Goal: Transaction & Acquisition: Purchase product/service

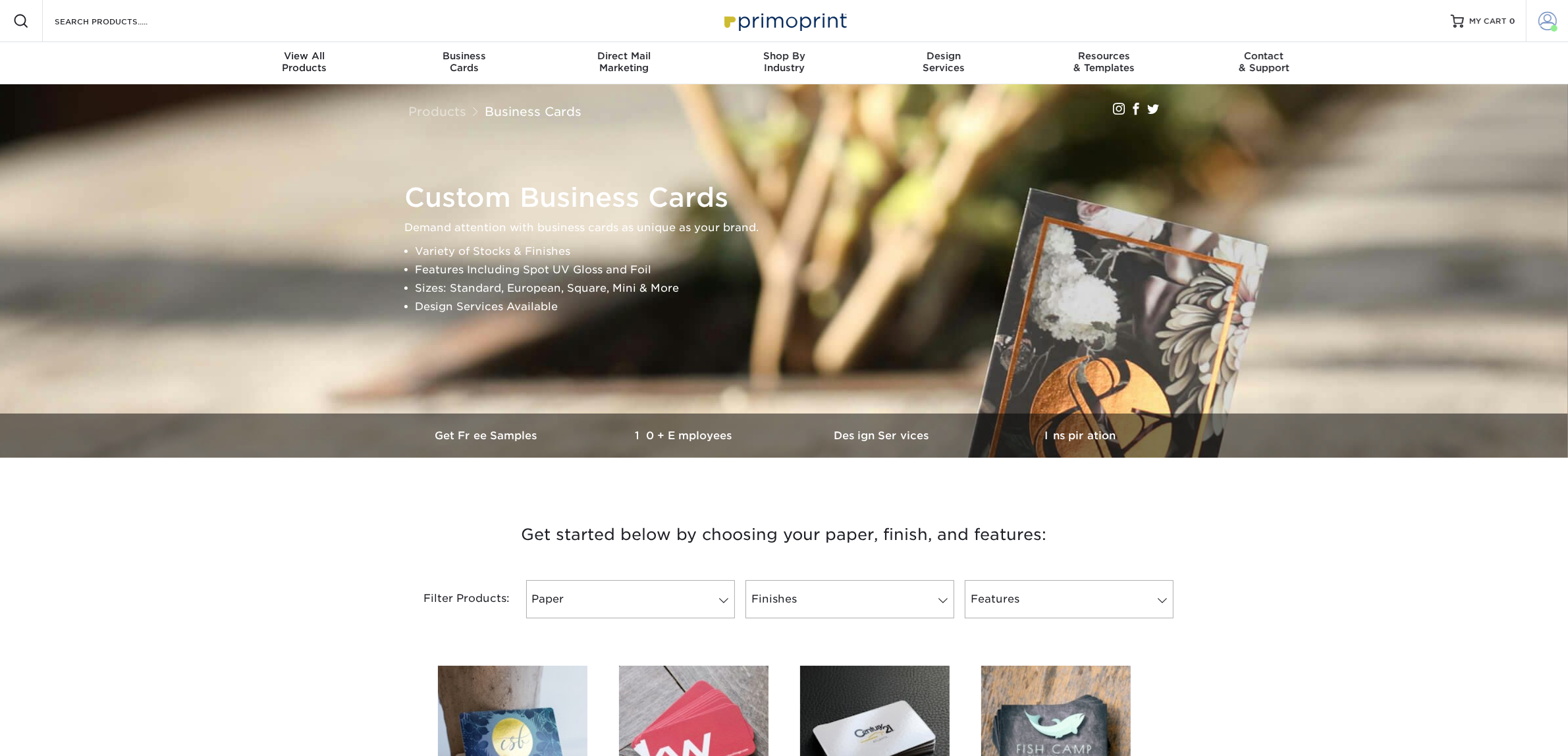
click at [1545, 24] on span at bounding box center [1548, 21] width 18 height 18
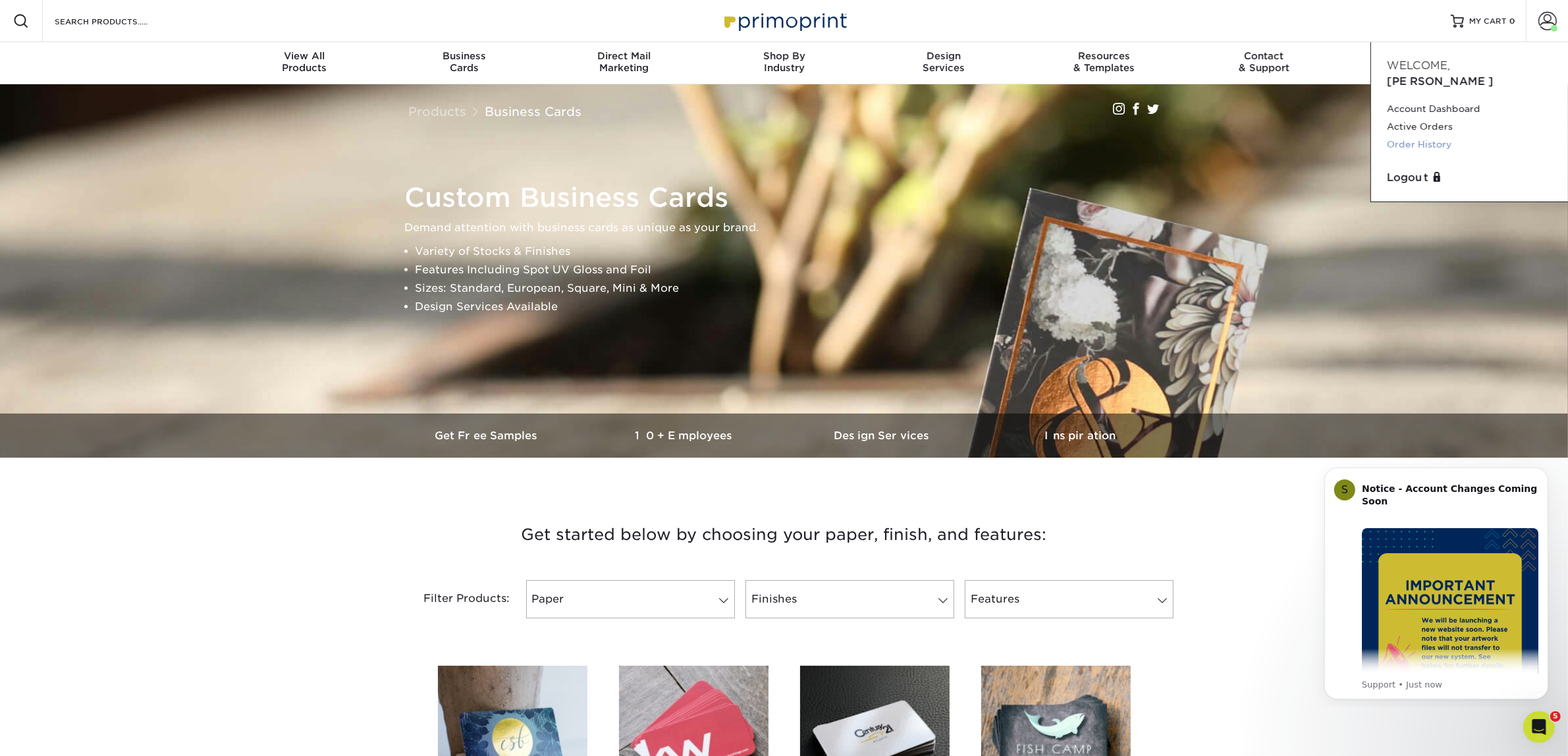
click at [1429, 135] on link "Order History" at bounding box center [1469, 144] width 165 height 18
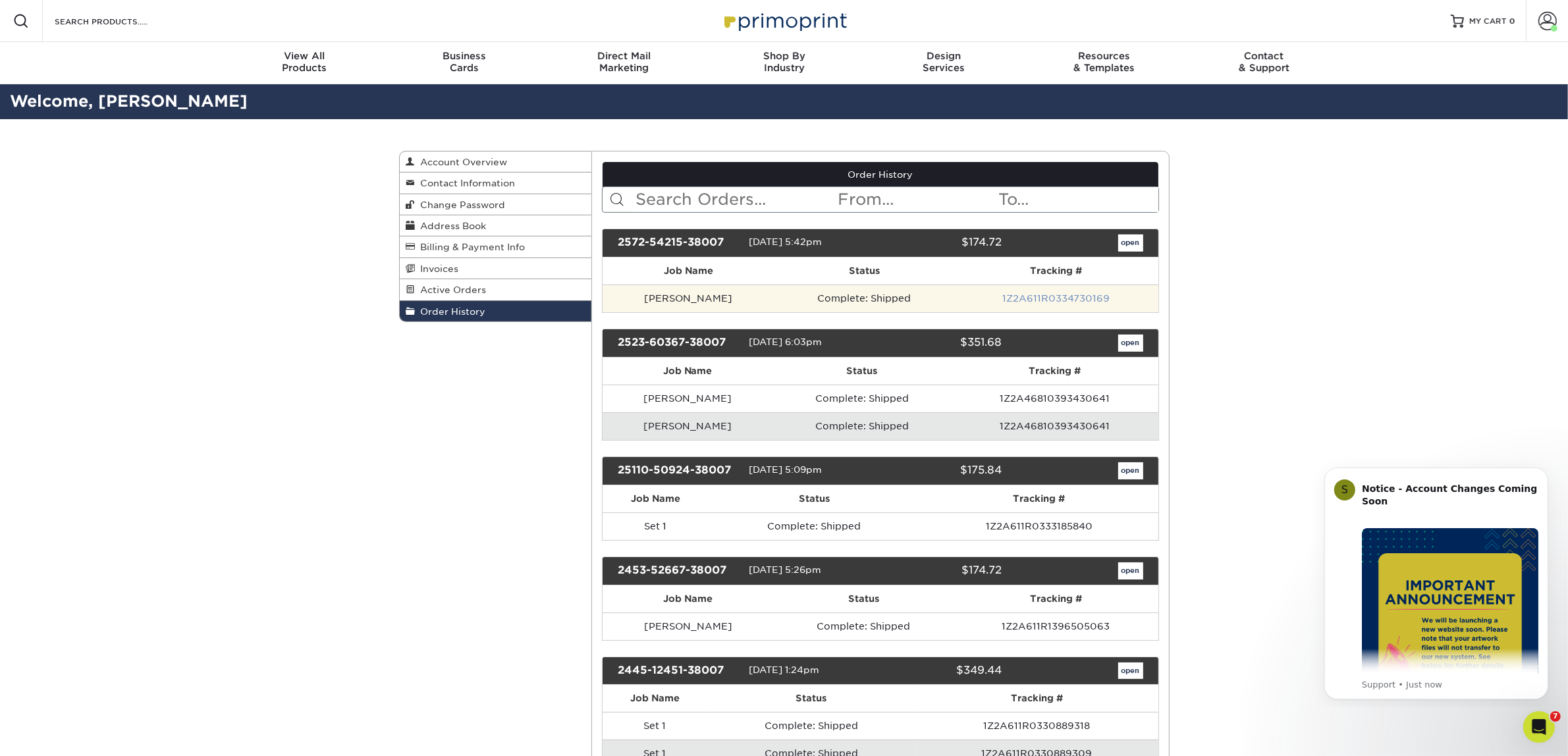
click at [1064, 300] on link "1Z2A611R0334730169" at bounding box center [1056, 298] width 107 height 11
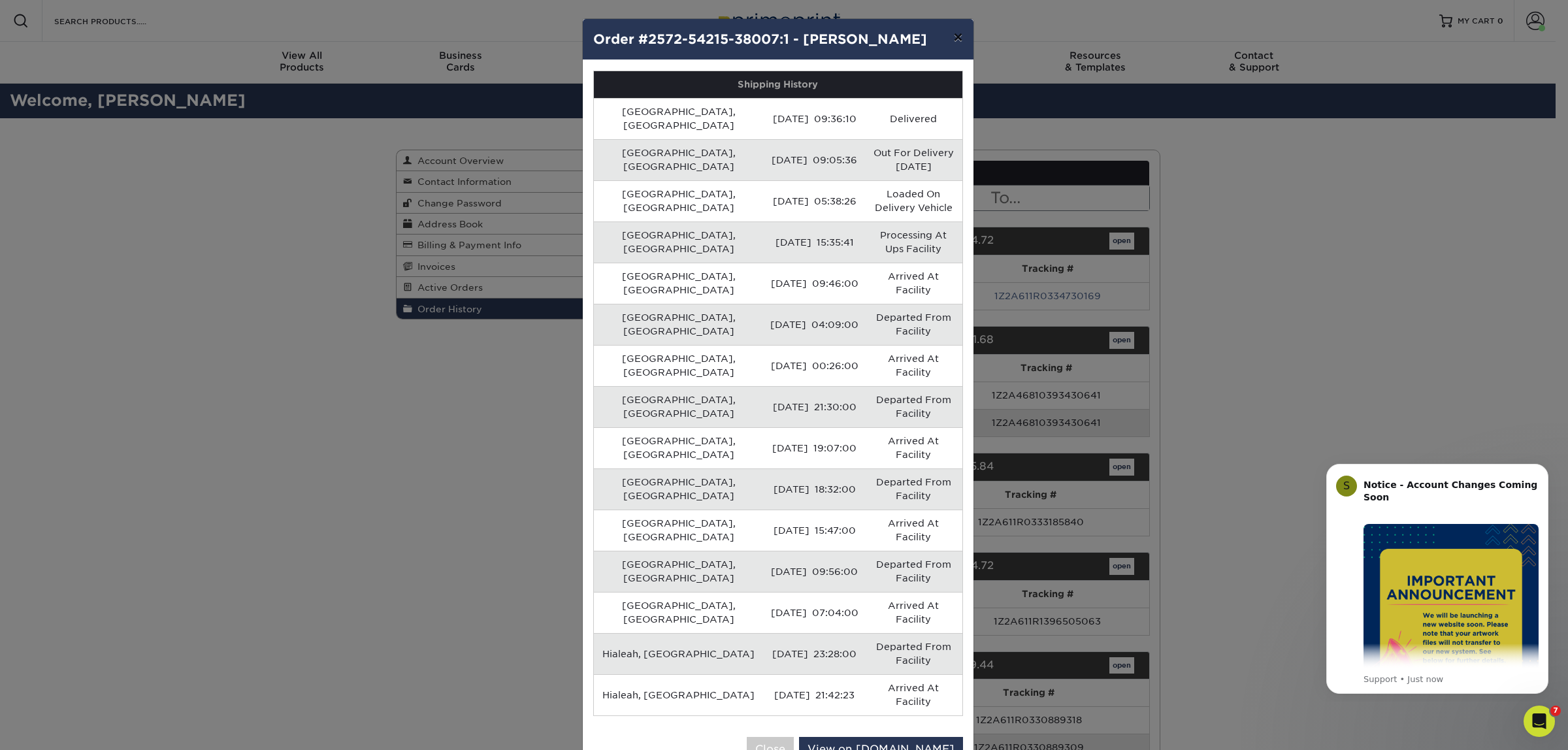
click at [950, 37] on button "×" at bounding box center [957, 37] width 30 height 37
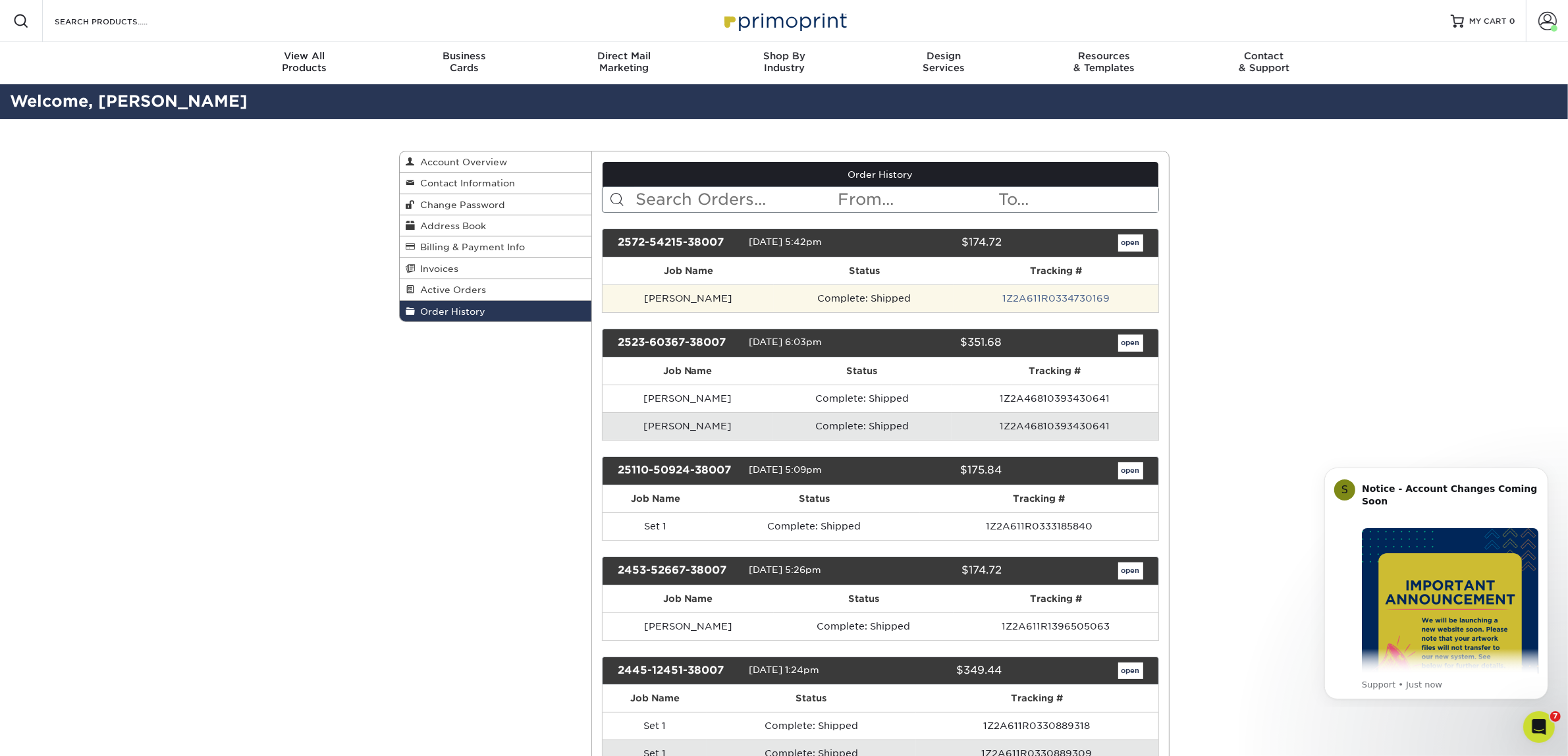
click at [723, 303] on td "Michael Smith" at bounding box center [688, 298] width 171 height 28
click at [838, 300] on td "Complete: Shipped" at bounding box center [864, 298] width 180 height 28
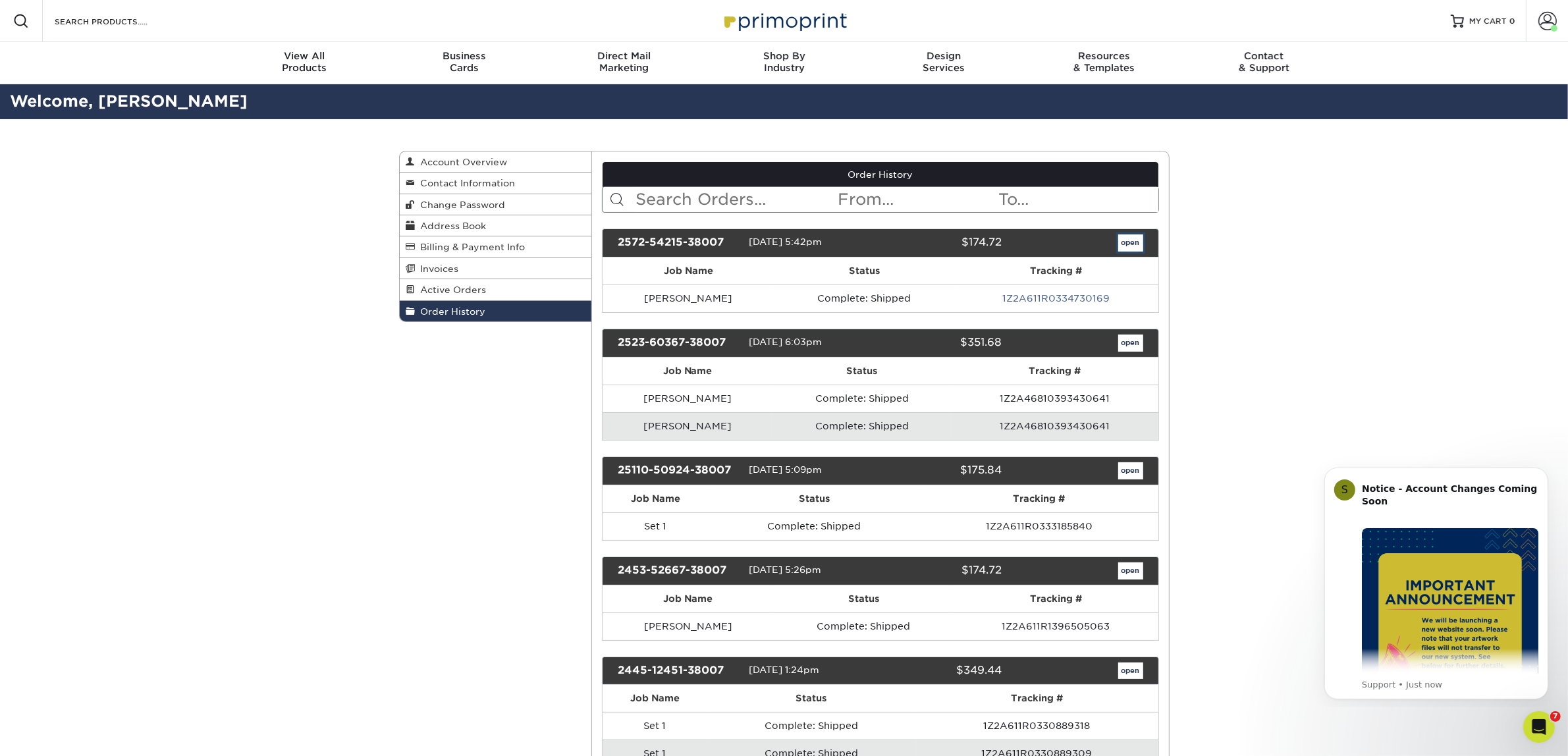
click at [1130, 245] on link "open" at bounding box center [1130, 243] width 25 height 17
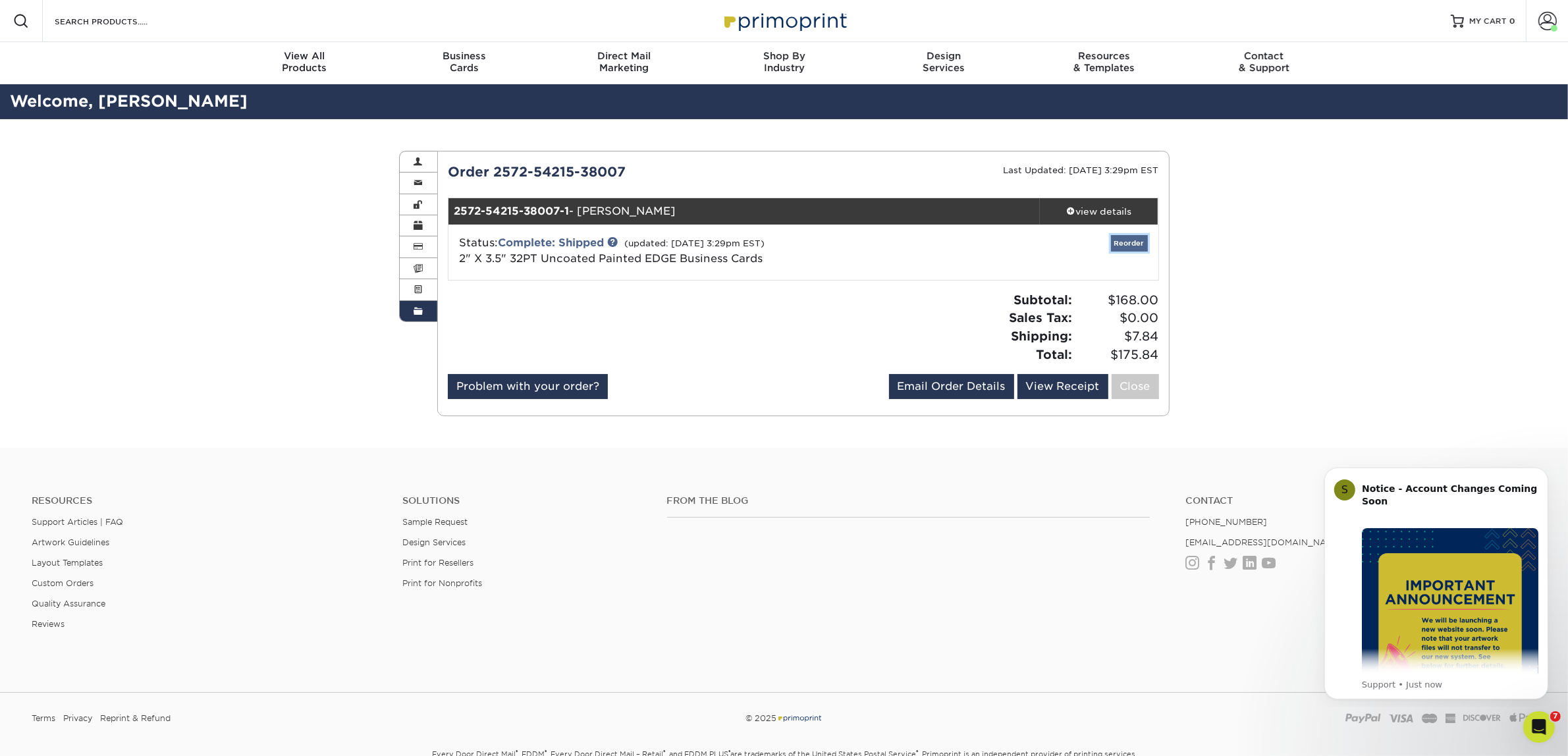
click at [1123, 245] on link "Reorder" at bounding box center [1130, 243] width 37 height 16
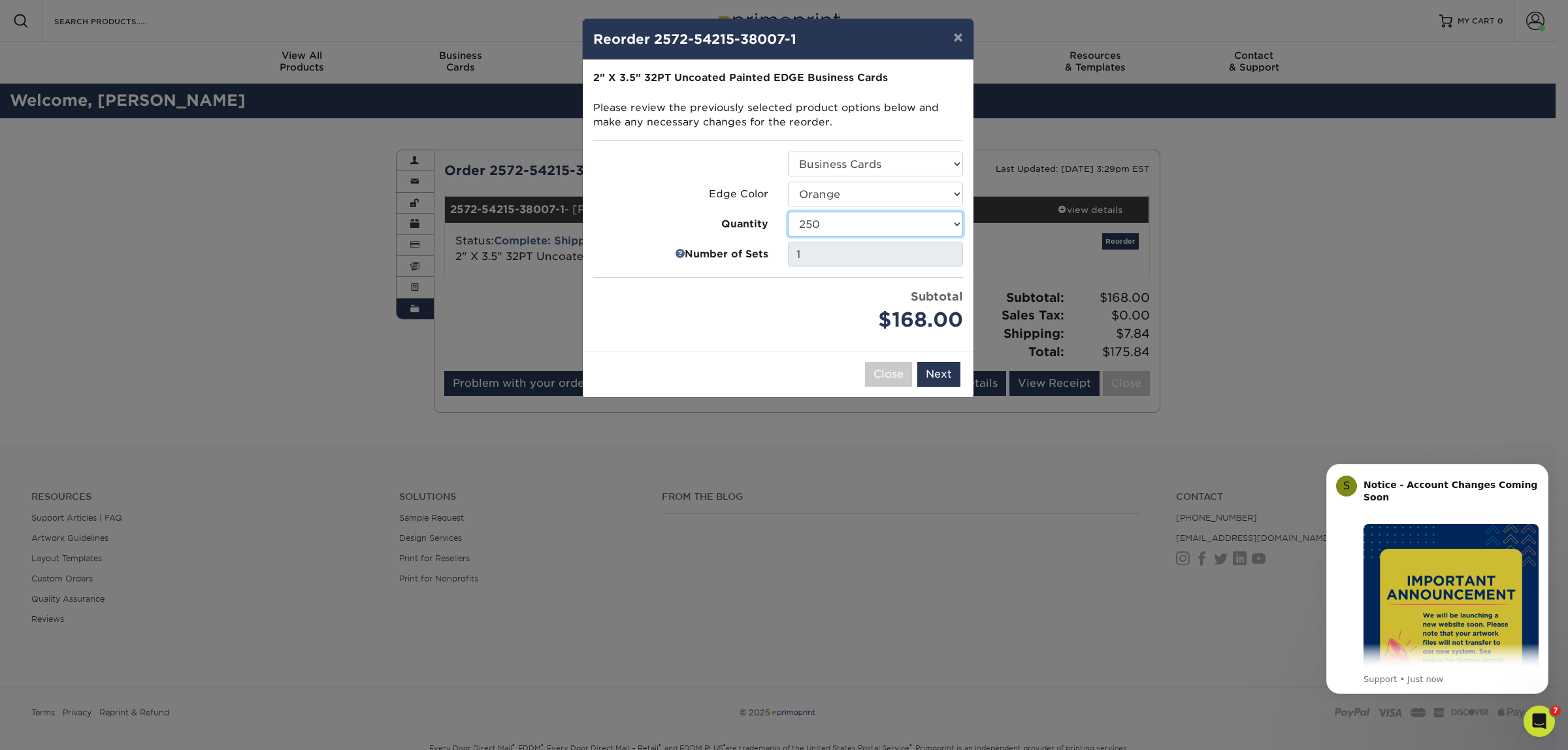
click at [950, 222] on select "250 500 1000" at bounding box center [875, 224] width 175 height 25
click at [788, 212] on select "250 500 1000" at bounding box center [875, 224] width 175 height 25
click at [948, 367] on button "Next" at bounding box center [938, 374] width 43 height 25
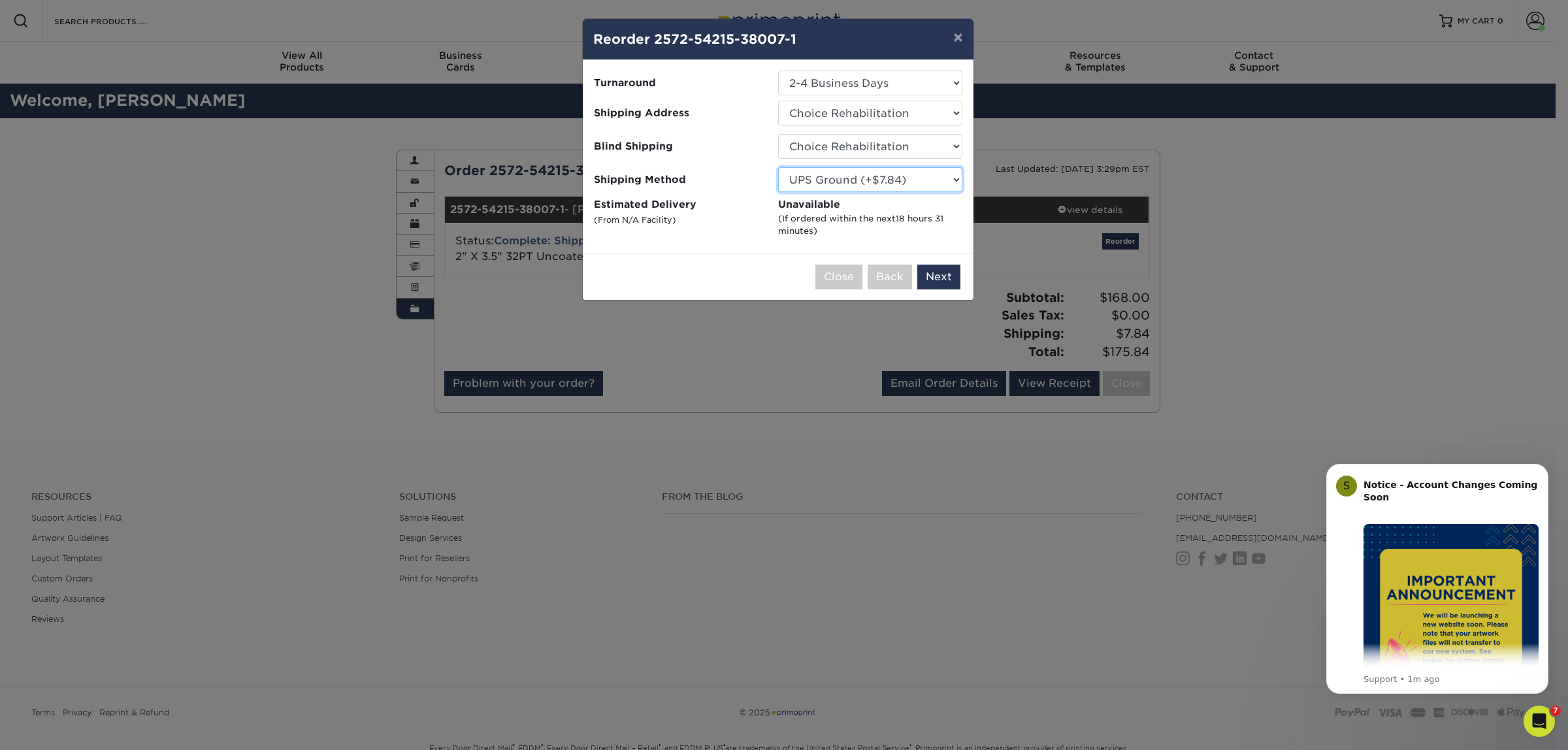
click at [961, 178] on select "Please Select UPS Ground (+$7.84) UPS 3 Day Select (+$19.60) UPS 2nd Day Air (+…" at bounding box center [870, 179] width 184 height 25
click at [952, 151] on select "No Blind Shipping Anthony Burton Office April Cundiff Brian Wilson Home Choice …" at bounding box center [870, 146] width 184 height 25
click at [939, 108] on select "Select One Anthony Burton Office April Cundiff Brian Wilson Home Choice Rehabil…" at bounding box center [870, 113] width 184 height 25
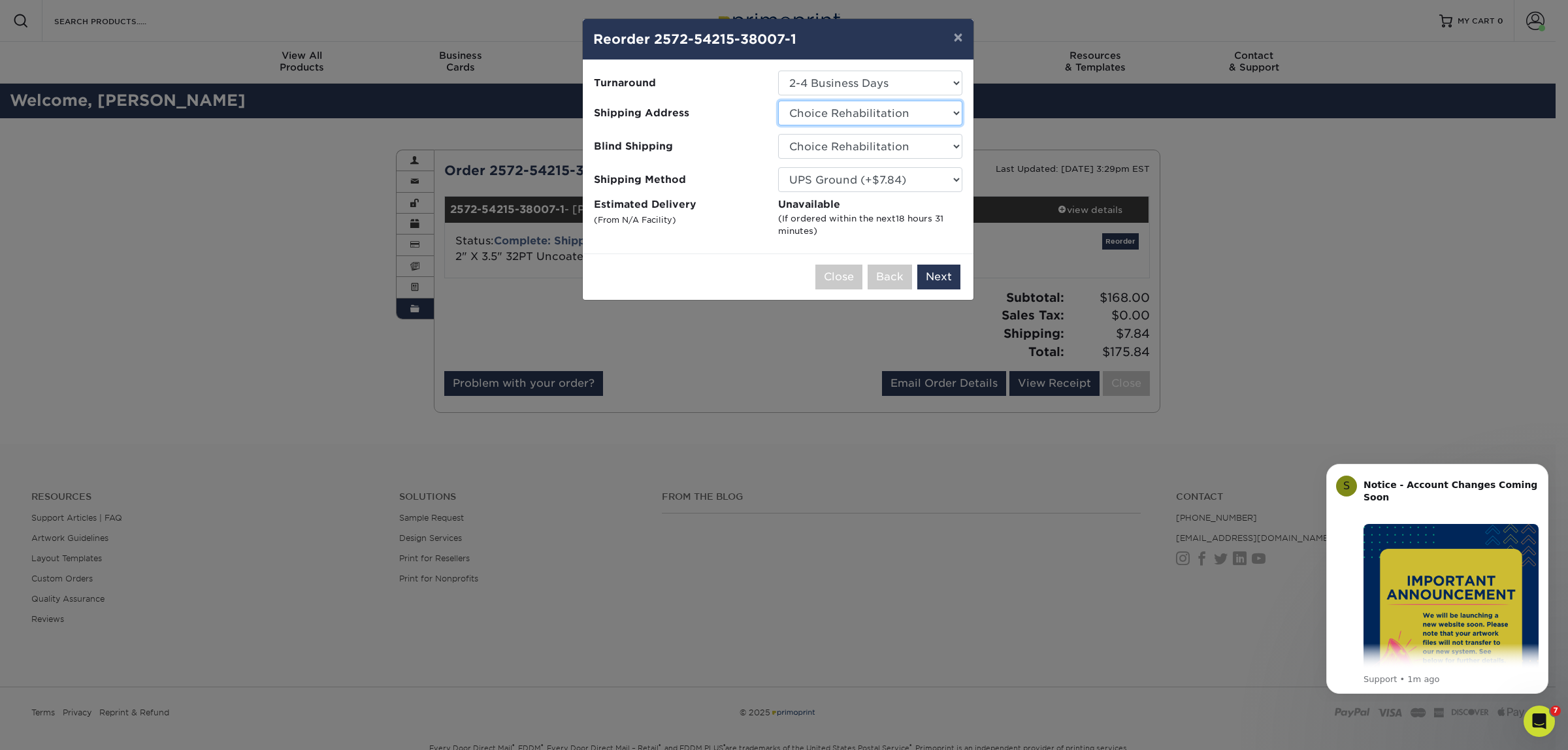
click at [939, 108] on select "Select One Anthony Burton Office April Cundiff Brian Wilson Home Choice Rehabil…" at bounding box center [870, 113] width 184 height 25
click at [778, 101] on select "Select One Anthony Burton Office April Cundiff Brian Wilson Home Choice Rehabil…" at bounding box center [870, 113] width 184 height 25
click at [956, 44] on button "×" at bounding box center [957, 37] width 30 height 37
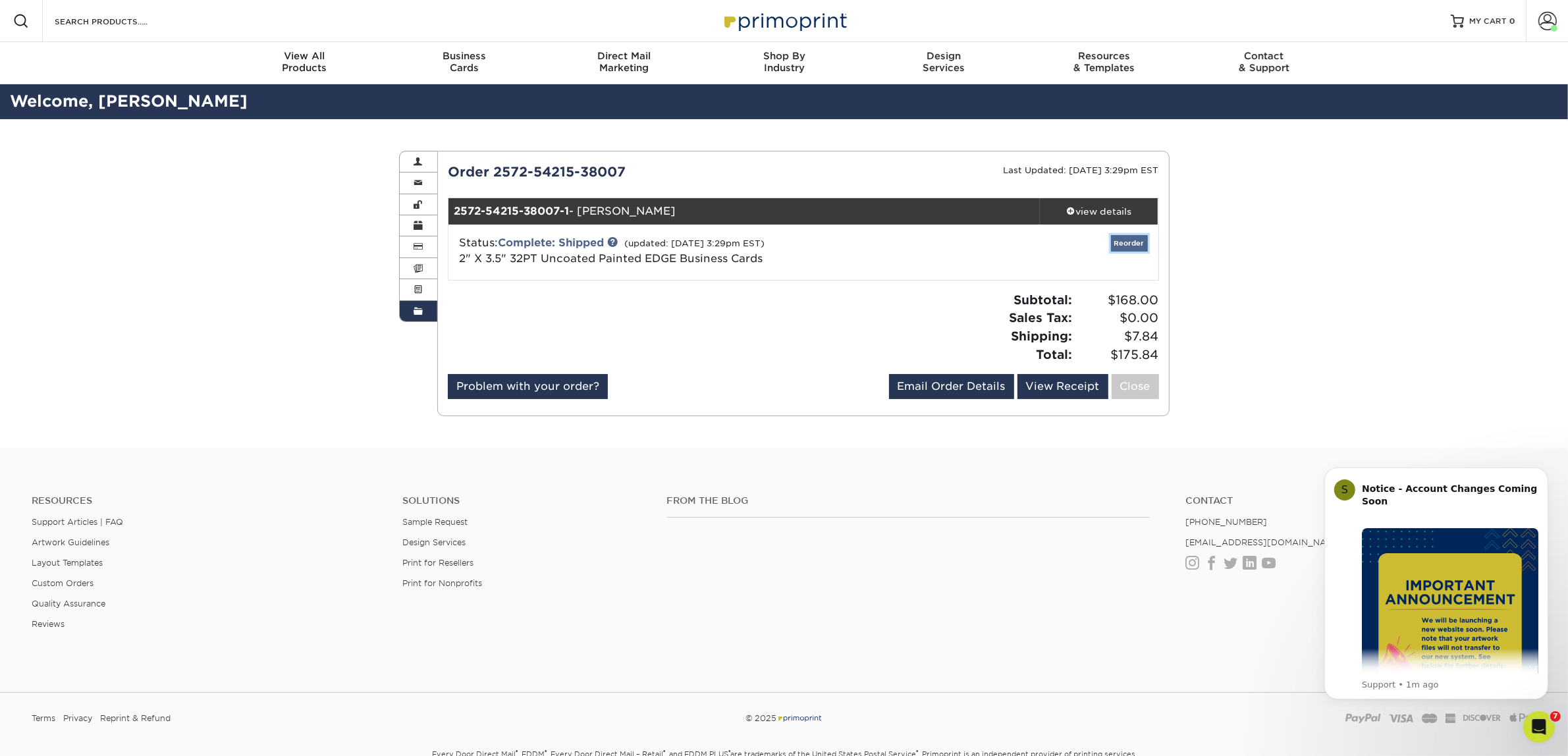
click at [1138, 247] on link "Reorder" at bounding box center [1130, 243] width 37 height 16
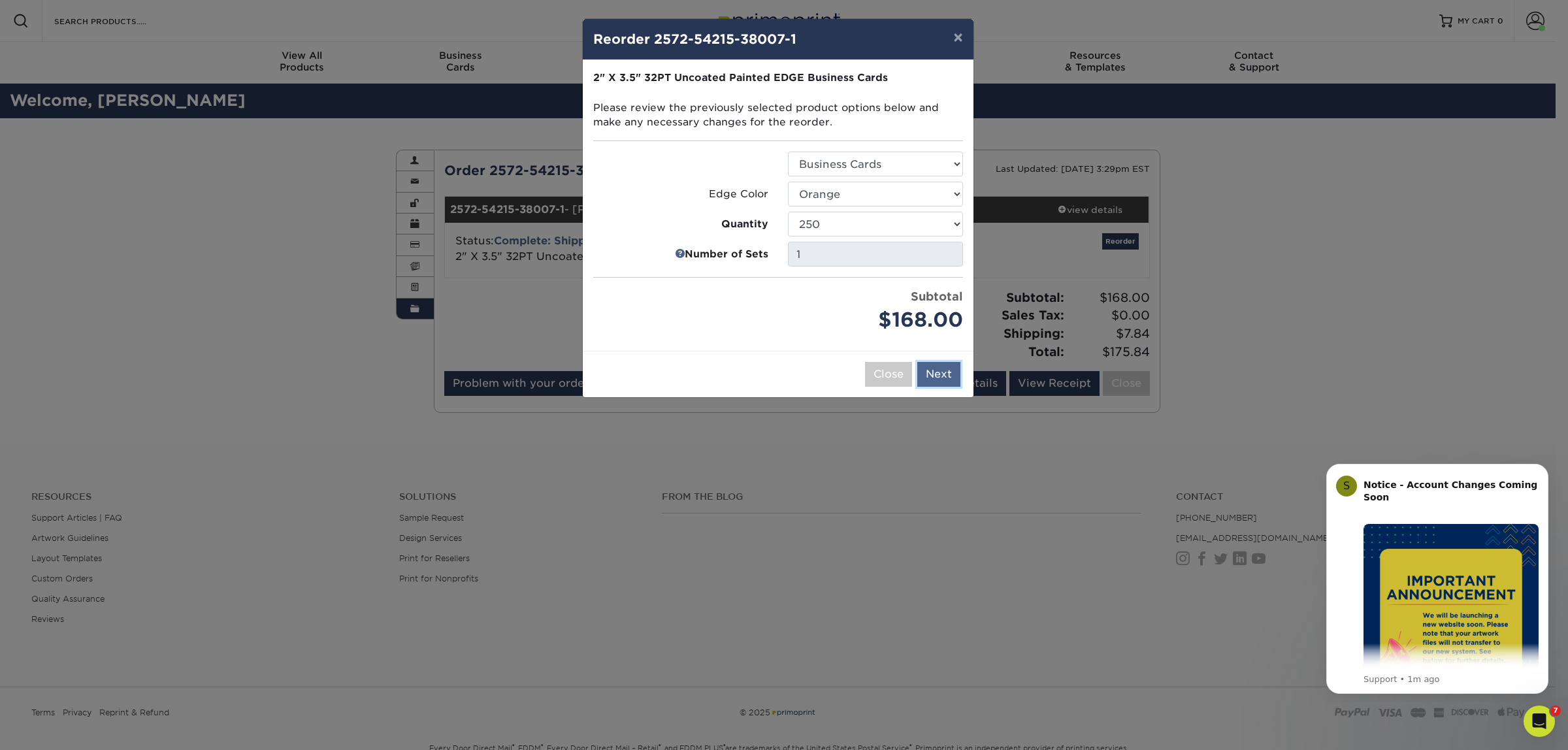
click at [929, 371] on button "Next" at bounding box center [938, 374] width 43 height 25
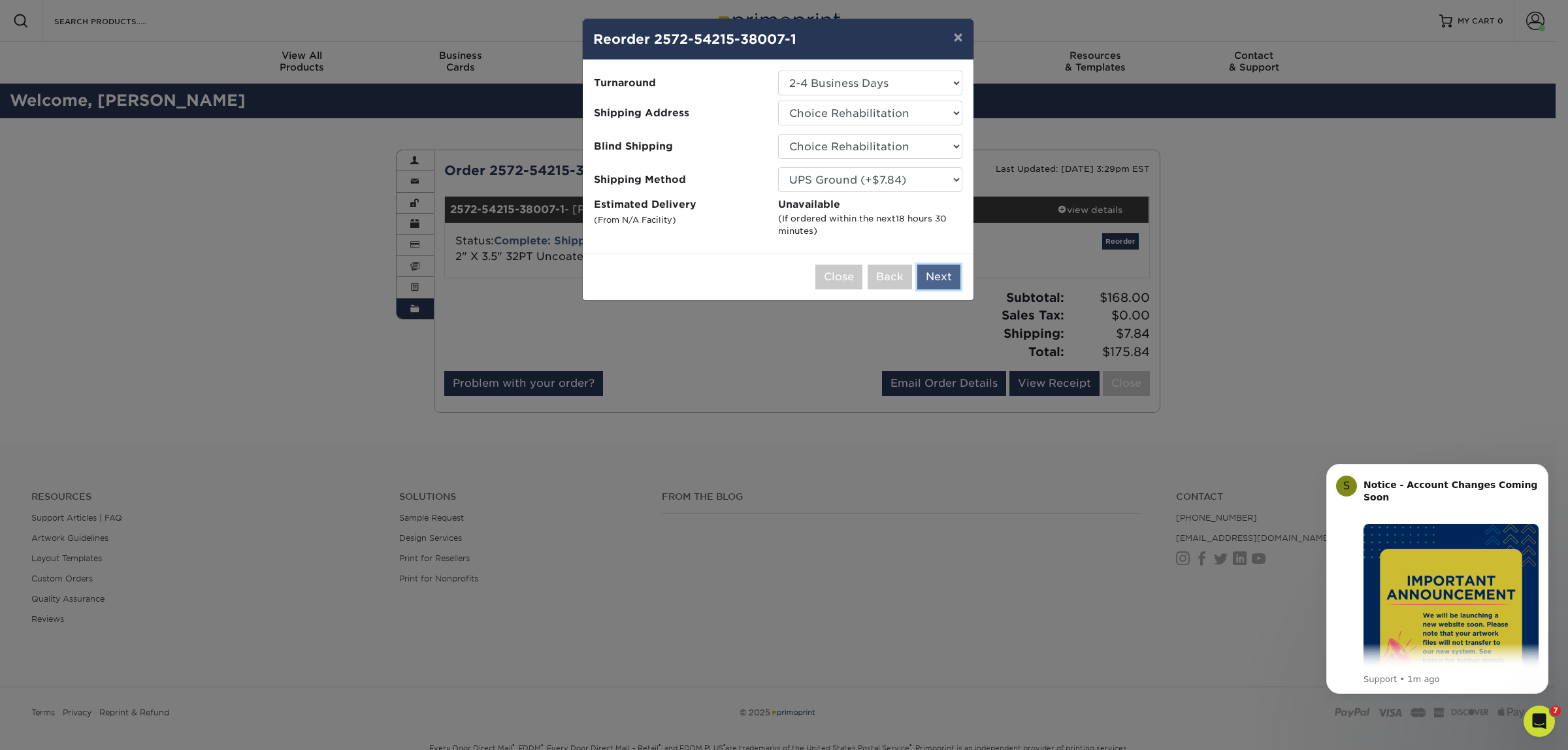
click at [942, 272] on button "Next" at bounding box center [938, 277] width 43 height 25
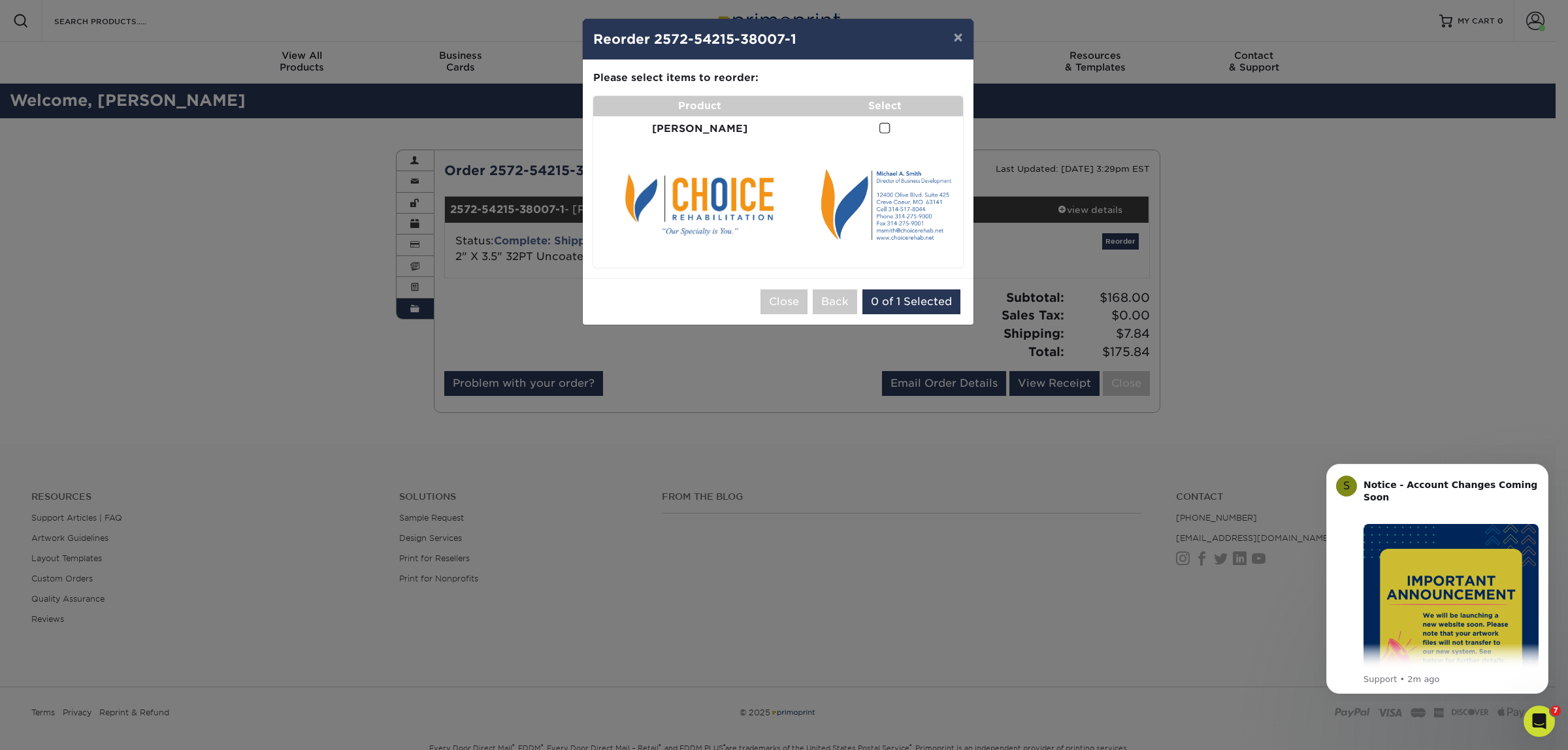
click at [879, 129] on span at bounding box center [885, 129] width 11 height 13
click at [0, 0] on input "checkbox" at bounding box center [0, 0] width 0 height 0
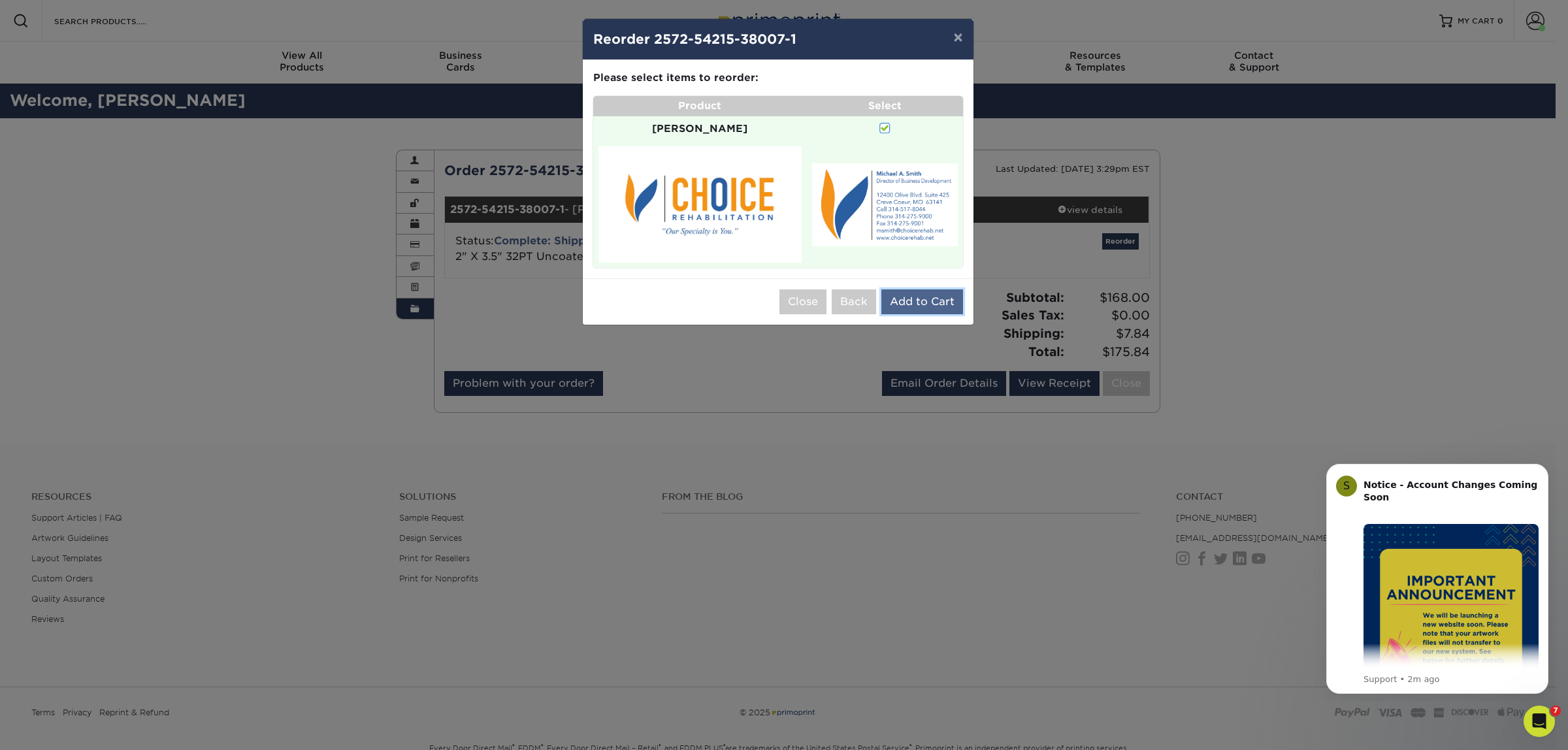
click at [931, 289] on button "Add to Cart" at bounding box center [922, 301] width 82 height 25
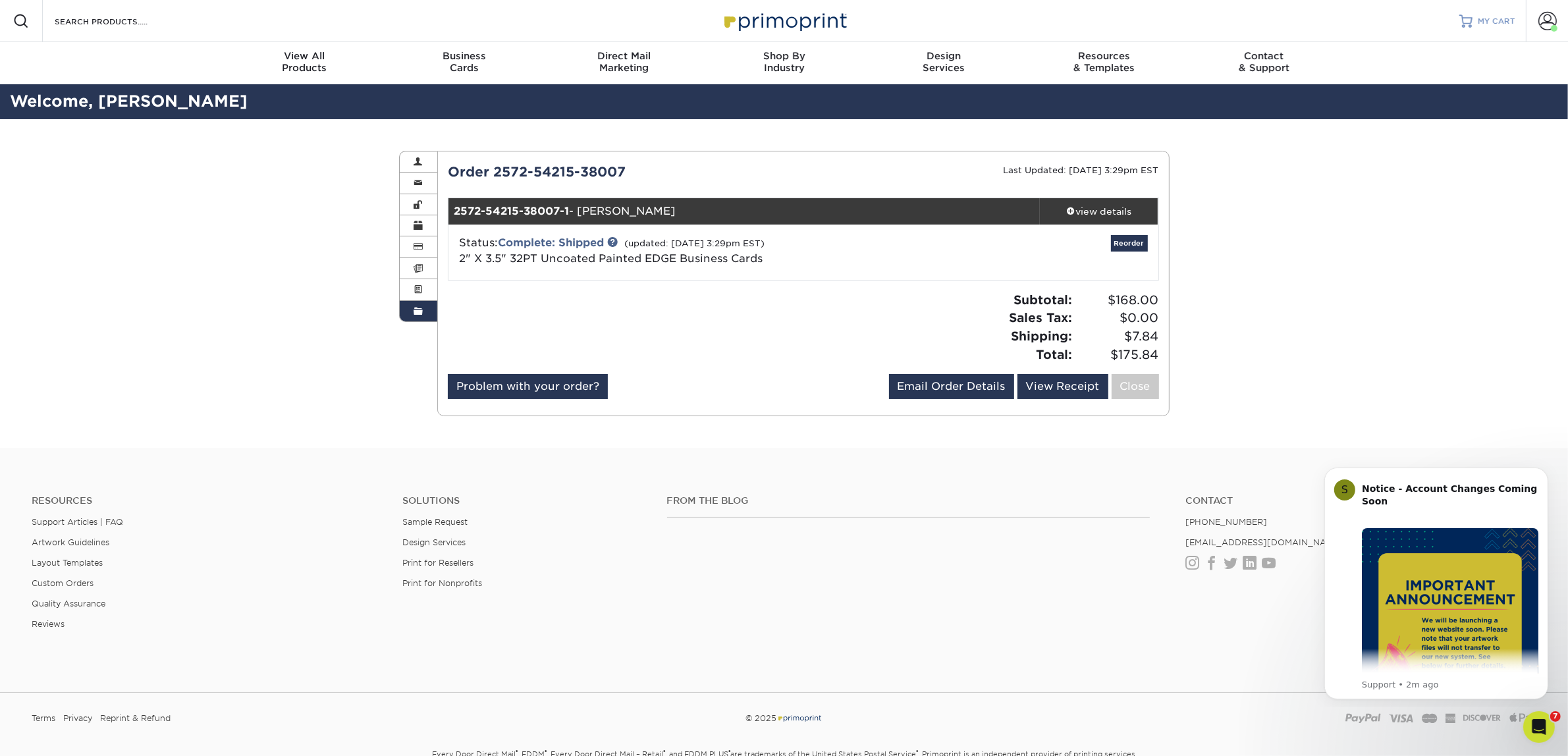
click at [1484, 26] on span "MY CART" at bounding box center [1496, 21] width 38 height 11
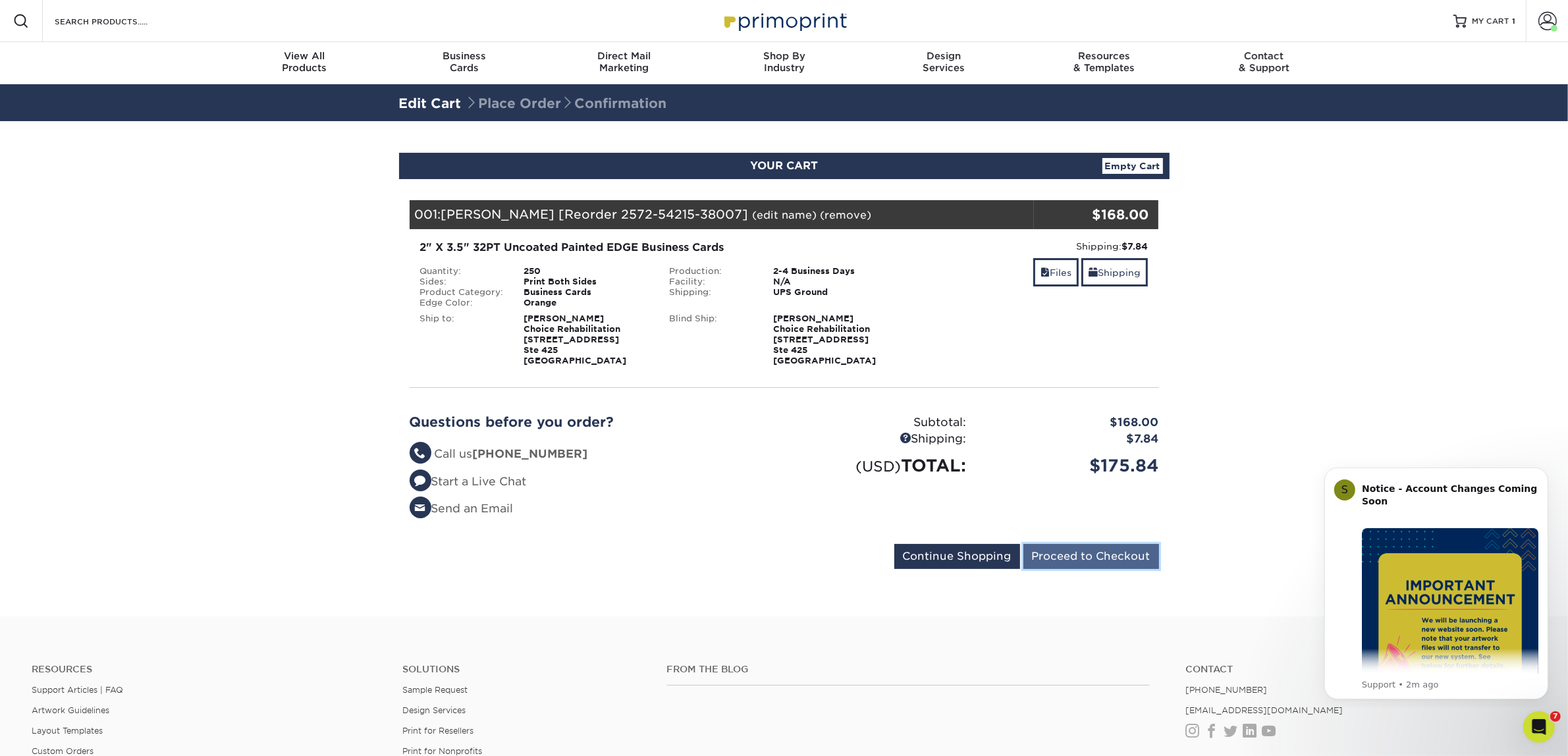
click at [1128, 557] on input "Proceed to Checkout" at bounding box center [1091, 556] width 135 height 25
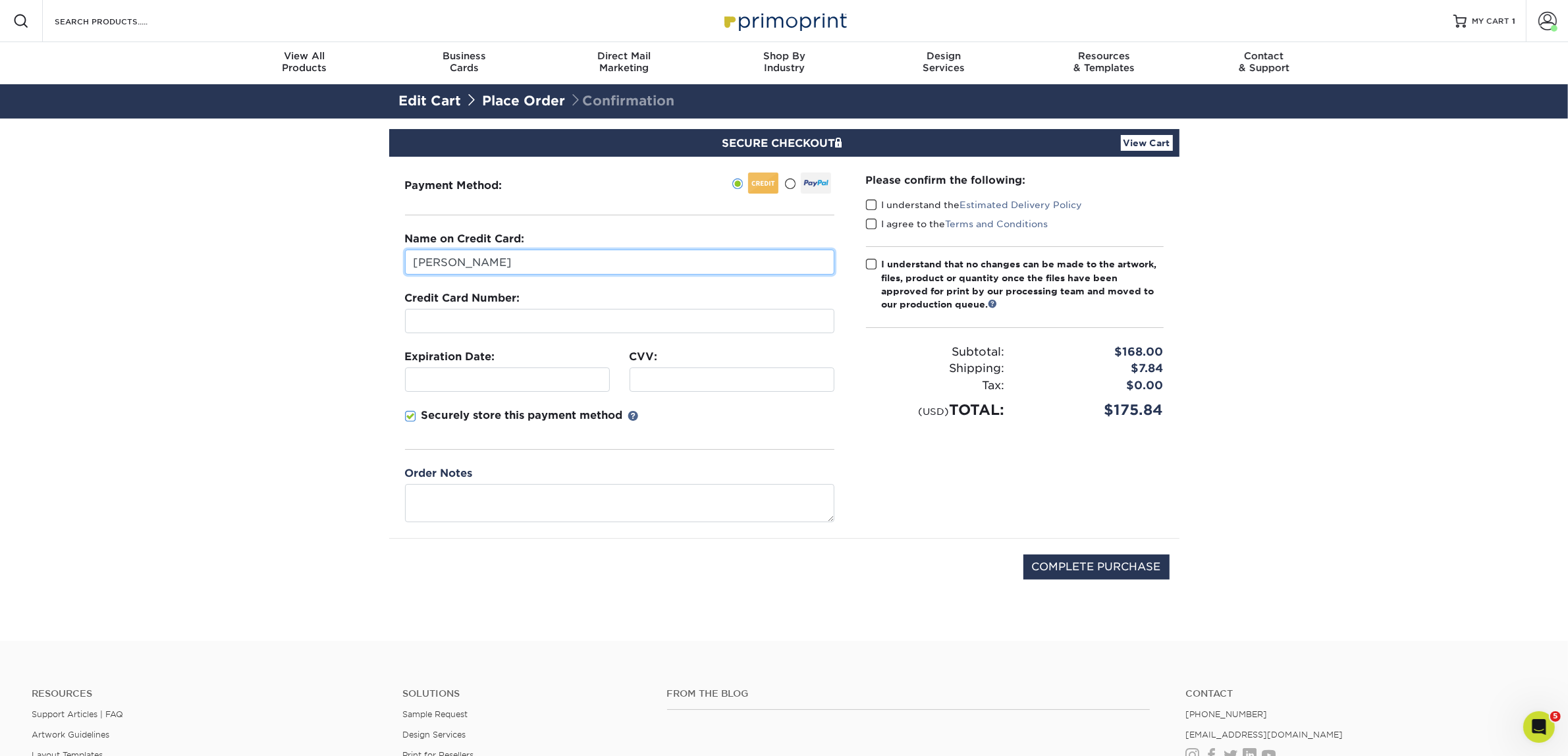
click at [670, 258] on input "Anthony Burton" at bounding box center [620, 262] width 430 height 25
click at [672, 261] on input "Anthony Burton" at bounding box center [620, 262] width 430 height 25
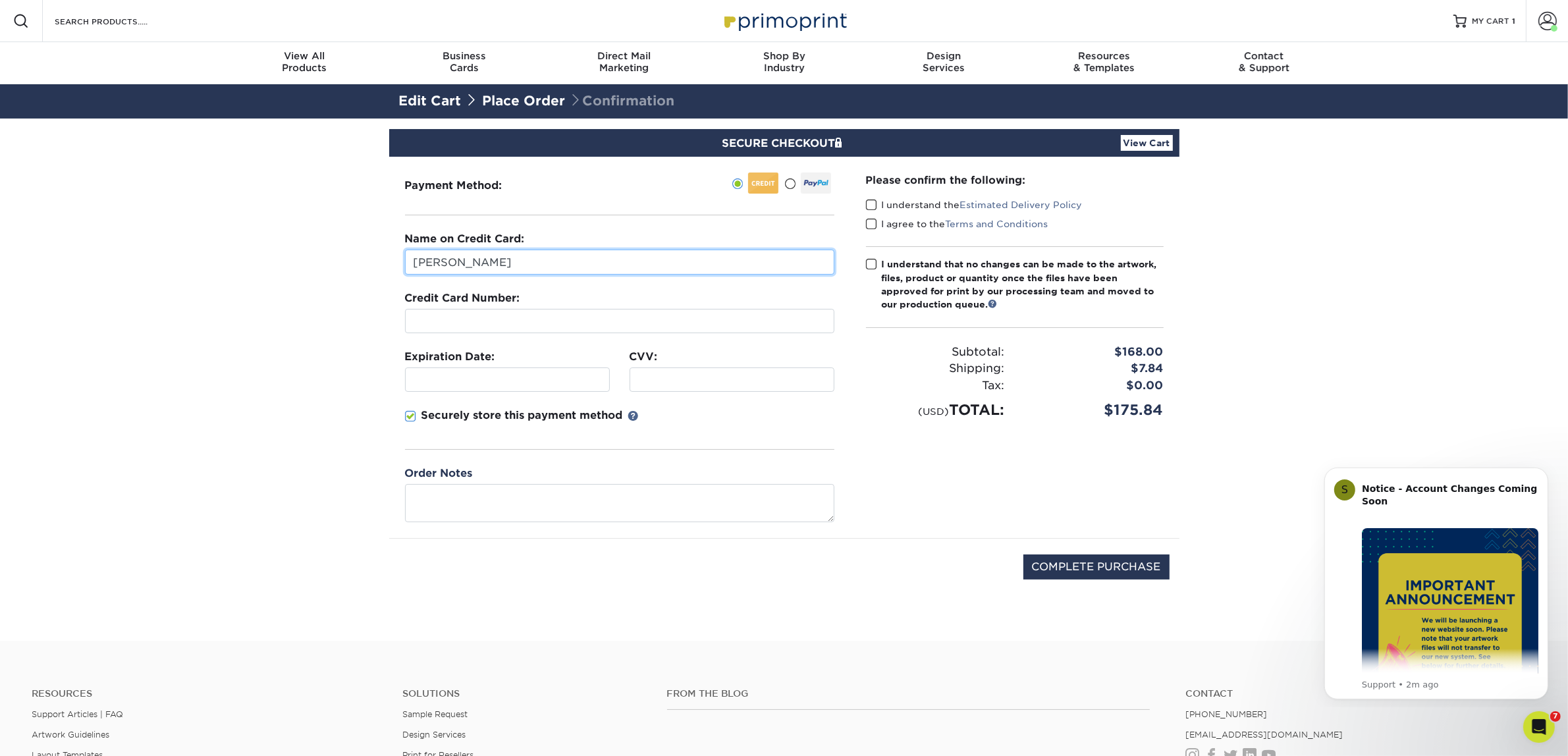
type input "[PERSON_NAME]"
click at [479, 296] on label "Credit Card Number:" at bounding box center [462, 299] width 116 height 16
click at [410, 420] on span at bounding box center [411, 417] width 11 height 13
click at [0, 0] on input "Securely store this payment method" at bounding box center [0, 0] width 0 height 0
click at [870, 205] on span at bounding box center [872, 205] width 11 height 13
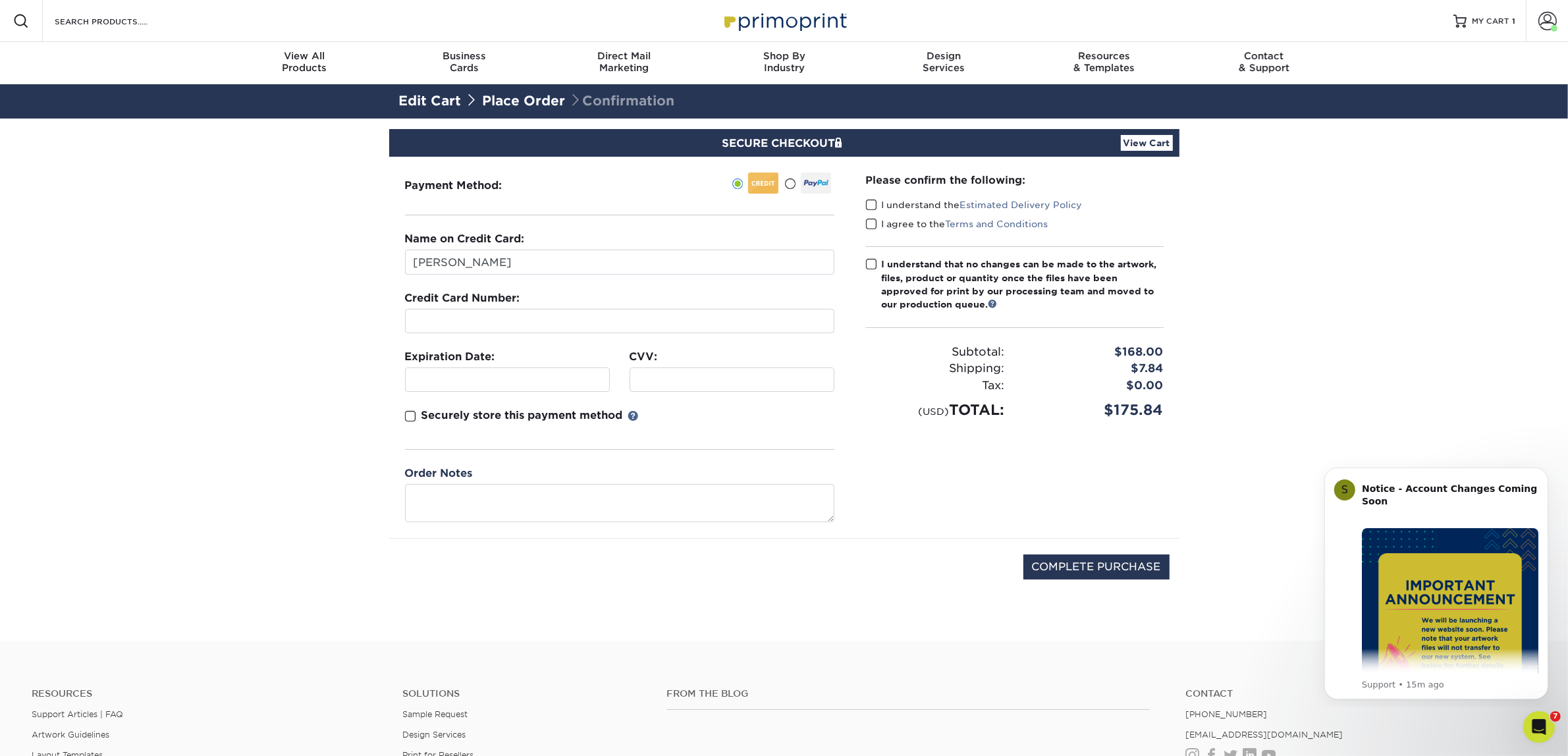
click at [0, 0] on input "I understand the Estimated Delivery Policy" at bounding box center [0, 0] width 0 height 0
click at [874, 224] on span at bounding box center [872, 224] width 11 height 13
click at [0, 0] on input "I agree to the Terms and Conditions" at bounding box center [0, 0] width 0 height 0
click at [1127, 564] on input "COMPLETE PURCHASE" at bounding box center [1096, 567] width 146 height 25
click at [1138, 584] on div "COMPLETE PURCHASE" at bounding box center [784, 574] width 771 height 70
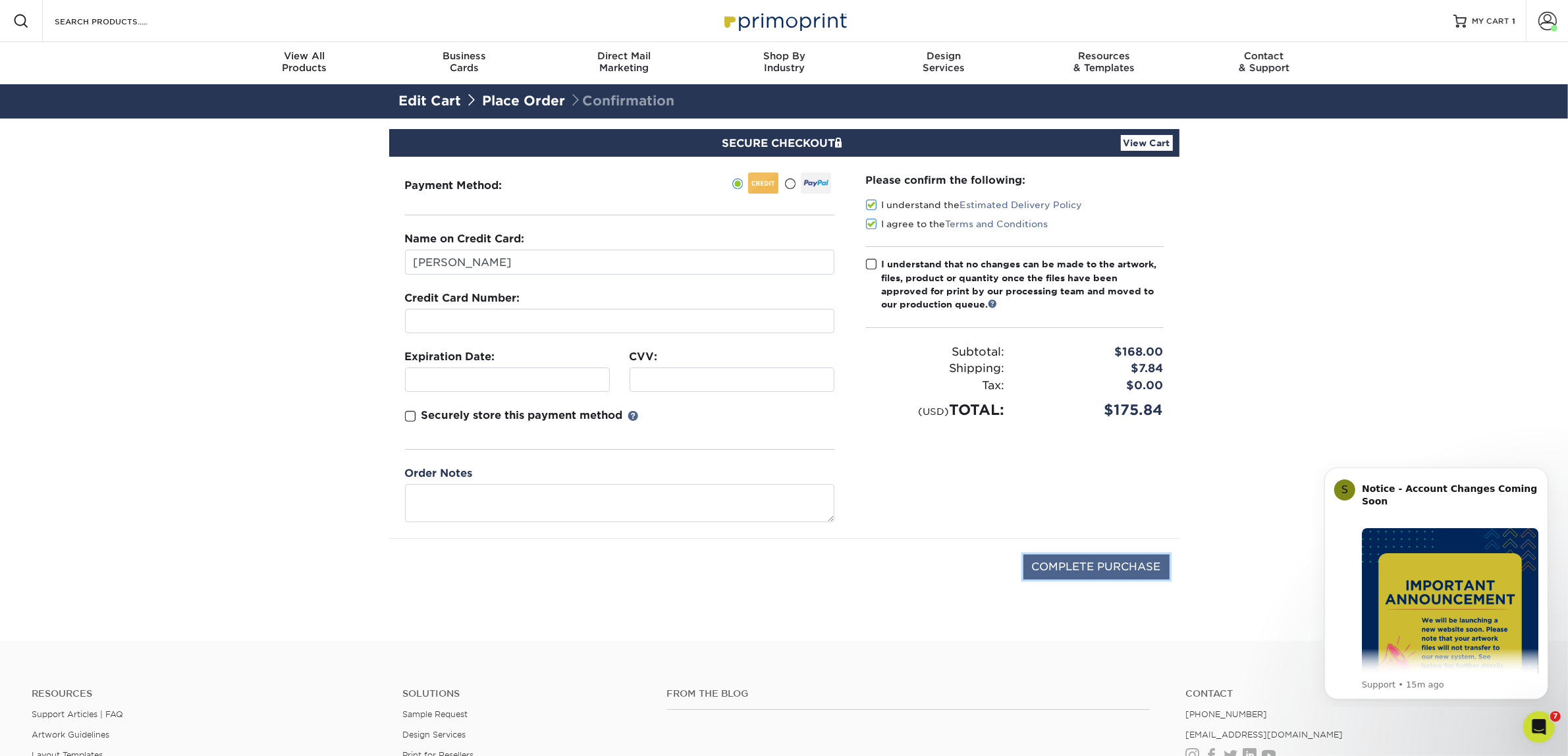
click at [1138, 573] on input "COMPLETE PURCHASE" at bounding box center [1096, 567] width 146 height 25
click at [874, 269] on span at bounding box center [872, 265] width 11 height 13
click at [0, 0] on input "I understand that no changes can be made to the artwork, files, product or quan…" at bounding box center [0, 0] width 0 height 0
click at [1120, 557] on input "COMPLETE PURCHASE" at bounding box center [1096, 567] width 146 height 25
type input "PROCESSING, PLEASE WAIT..."
